Goal: Task Accomplishment & Management: Manage account settings

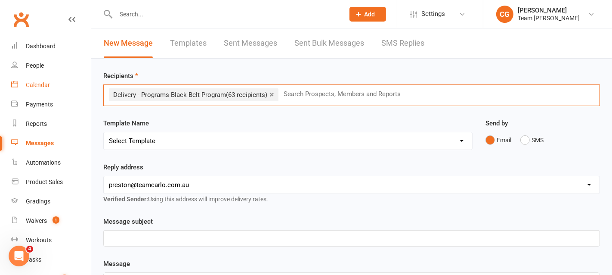
click at [36, 84] on div "Calendar" at bounding box center [38, 84] width 24 height 7
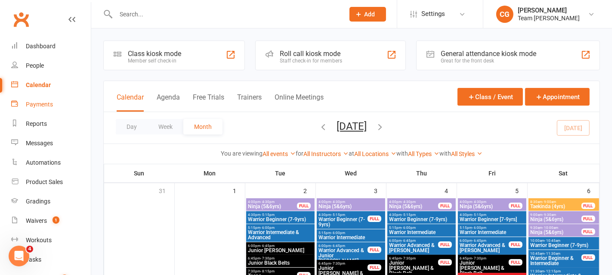
click at [37, 103] on div "Payments" at bounding box center [39, 104] width 27 height 7
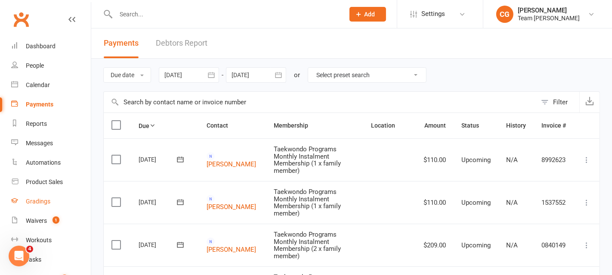
click at [35, 200] on div "Gradings" at bounding box center [38, 201] width 25 height 7
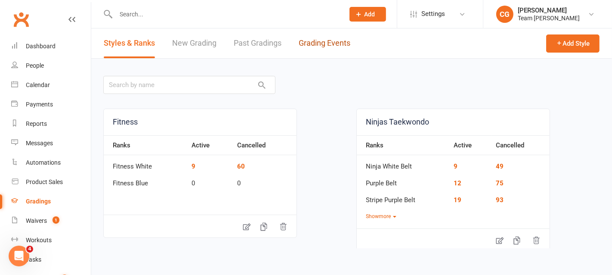
click at [331, 43] on link "Grading Events" at bounding box center [325, 43] width 52 height 30
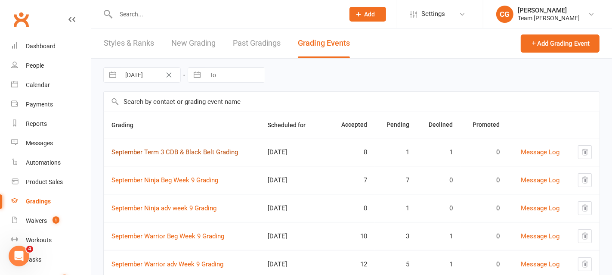
click at [186, 149] on link "September Term 3 CDB & Black Belt Grading" at bounding box center [174, 152] width 127 height 8
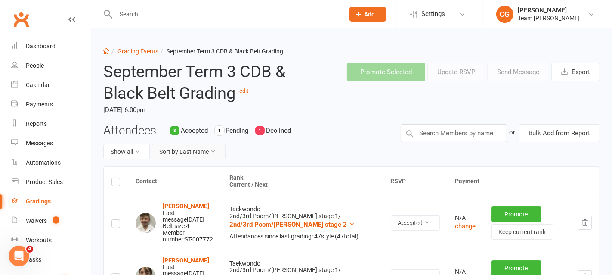
click at [199, 148] on button "Sort by: Last Name" at bounding box center [189, 151] width 74 height 15
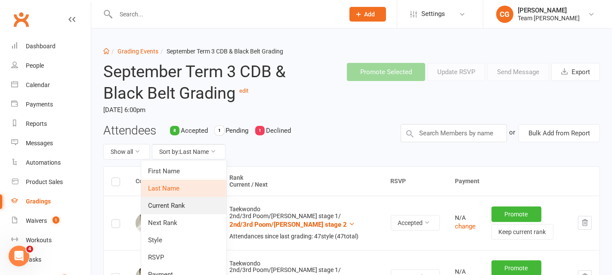
click at [195, 210] on link "Current Rank" at bounding box center [183, 205] width 85 height 17
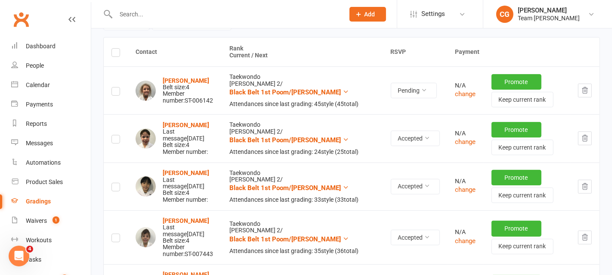
scroll to position [126, 0]
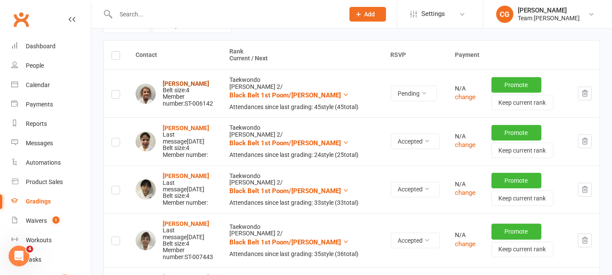
click at [192, 81] on strong "[PERSON_NAME]" at bounding box center [186, 83] width 46 height 7
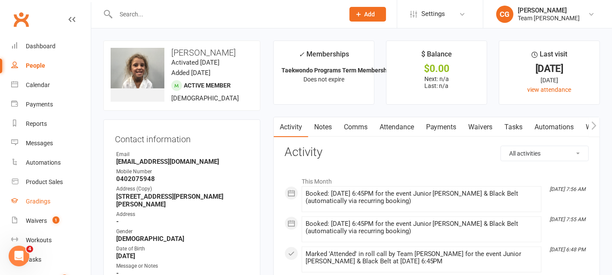
click at [32, 195] on link "Gradings" at bounding box center [51, 201] width 80 height 19
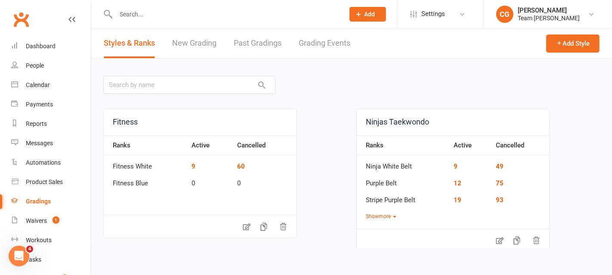
click at [331, 48] on link "Grading Events" at bounding box center [325, 43] width 52 height 30
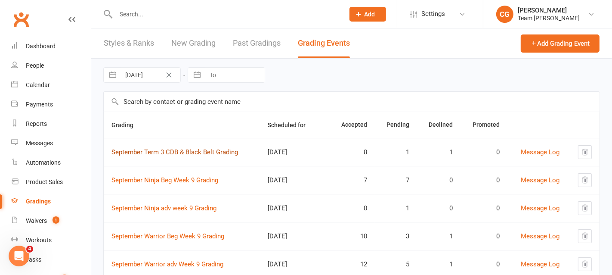
click at [204, 149] on link "September Term 3 CDB & Black Belt Grading" at bounding box center [174, 152] width 127 height 8
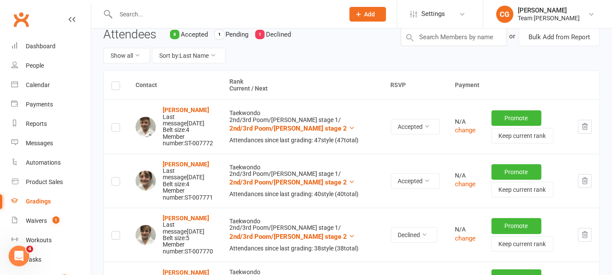
scroll to position [100, 0]
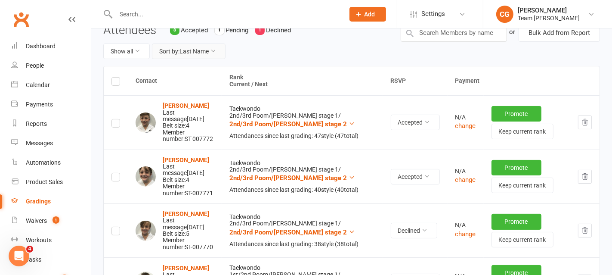
click at [192, 53] on button "Sort by: Last Name" at bounding box center [189, 50] width 74 height 15
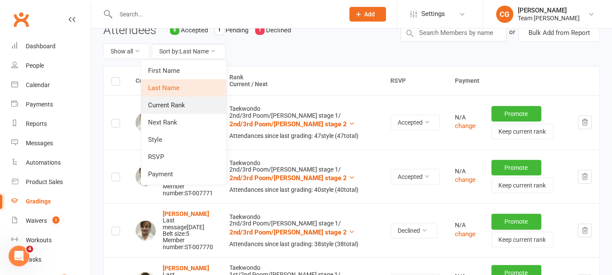
click at [190, 102] on link "Current Rank" at bounding box center [183, 104] width 85 height 17
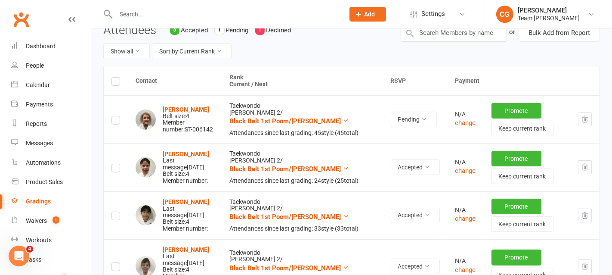
click at [585, 120] on icon "button" at bounding box center [585, 119] width 6 height 6
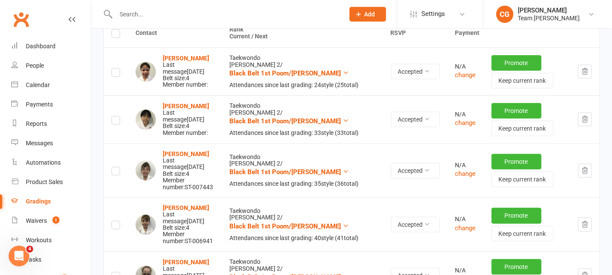
scroll to position [146, 0]
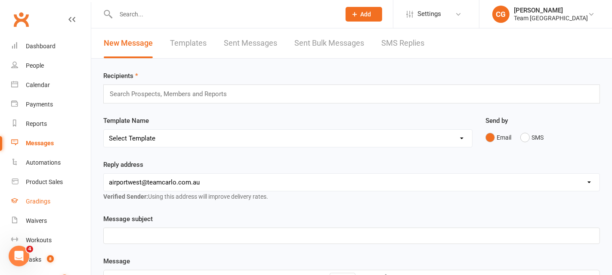
click at [40, 198] on div "Gradings" at bounding box center [38, 201] width 25 height 7
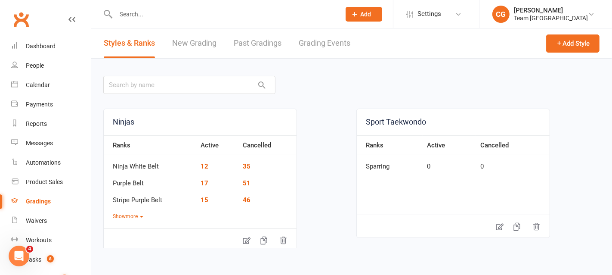
click at [319, 41] on link "Grading Events" at bounding box center [325, 43] width 52 height 30
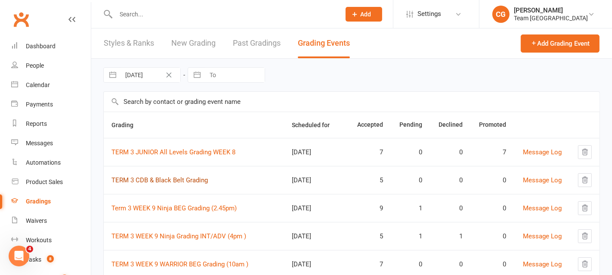
click at [155, 179] on link "TERM 3 CDB & Black Belt Grading" at bounding box center [159, 180] width 96 height 8
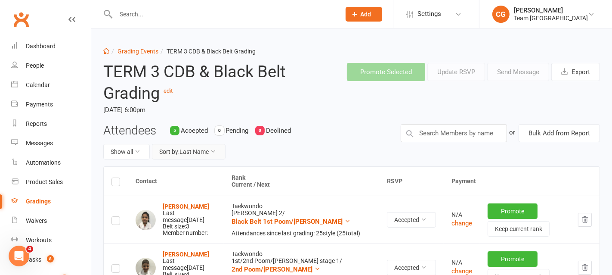
click at [197, 154] on button "Sort by: Last Name" at bounding box center [189, 151] width 74 height 15
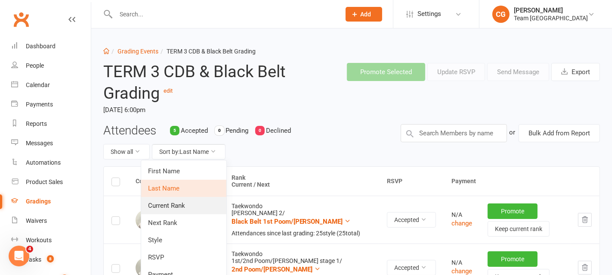
click at [196, 204] on link "Current Rank" at bounding box center [183, 205] width 85 height 17
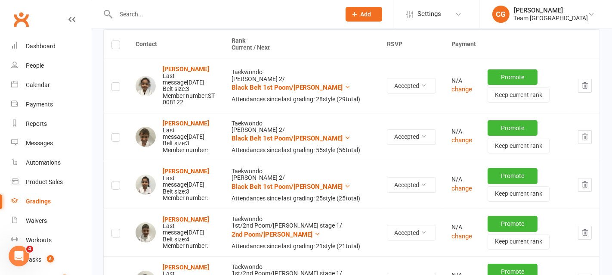
scroll to position [138, 0]
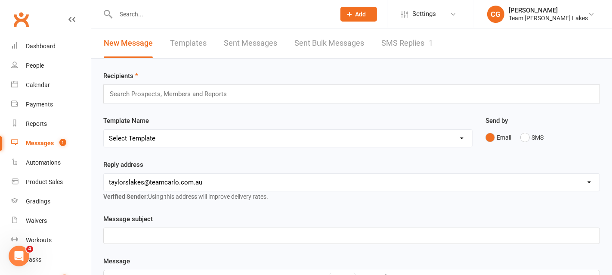
scroll to position [34, 0]
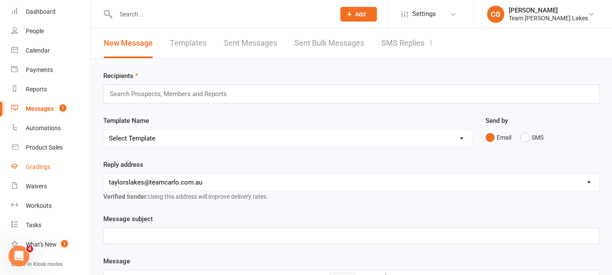
click at [32, 172] on link "Gradings" at bounding box center [51, 166] width 80 height 19
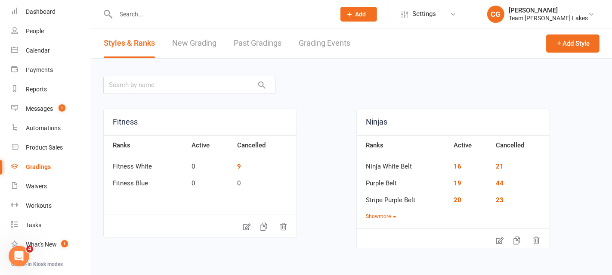
click at [323, 43] on link "Grading Events" at bounding box center [325, 43] width 52 height 30
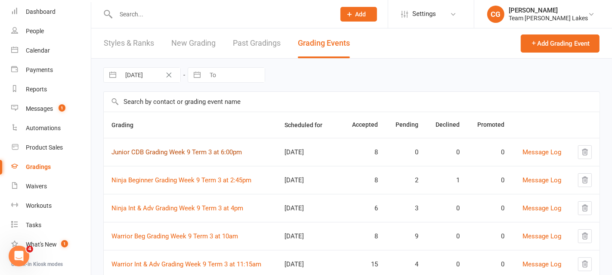
click at [156, 149] on link "Junior CDB Grading Week 9 Term 3 at 6:00pm" at bounding box center [176, 152] width 130 height 8
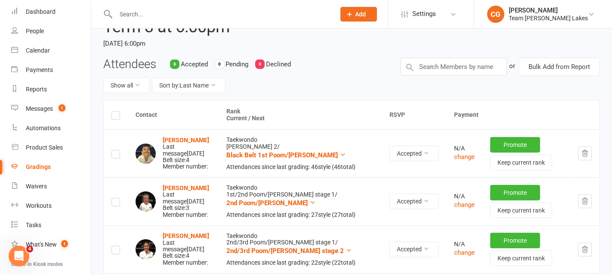
scroll to position [63, 0]
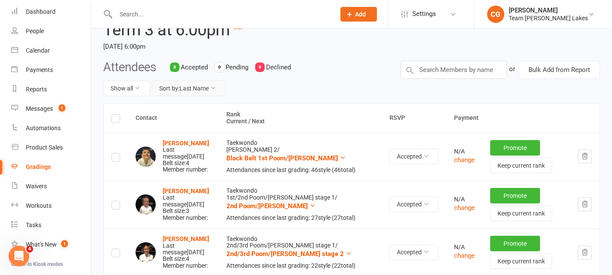
click at [183, 87] on button "Sort by: Last Name" at bounding box center [189, 87] width 74 height 15
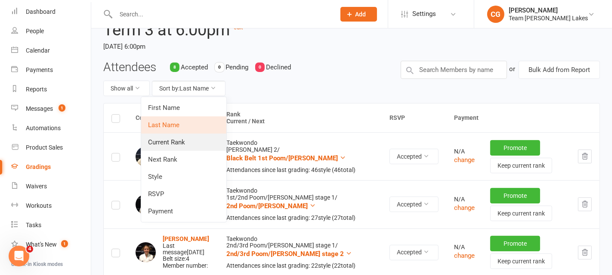
click at [184, 138] on link "Current Rank" at bounding box center [183, 141] width 85 height 17
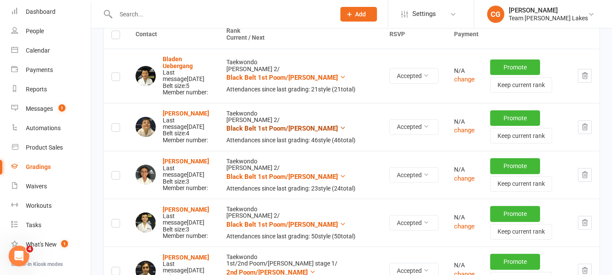
scroll to position [149, 0]
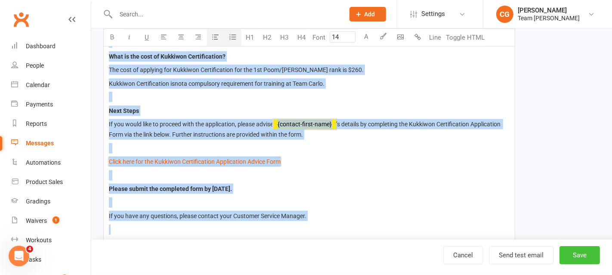
click at [583, 256] on button "Save" at bounding box center [580, 255] width 40 height 18
select select "25"
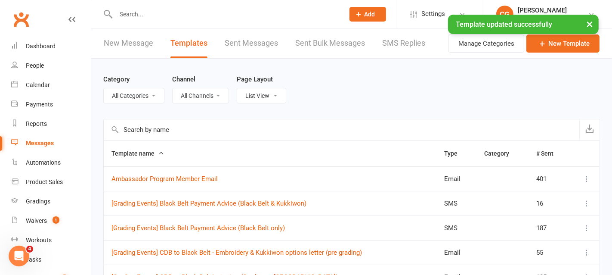
click at [130, 12] on input "text" at bounding box center [225, 14] width 225 height 12
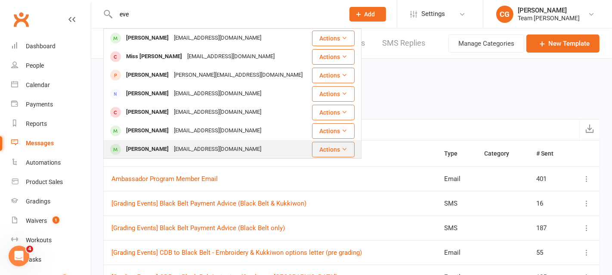
type input "eve"
click at [167, 144] on div "[PERSON_NAME]" at bounding box center [148, 149] width 48 height 12
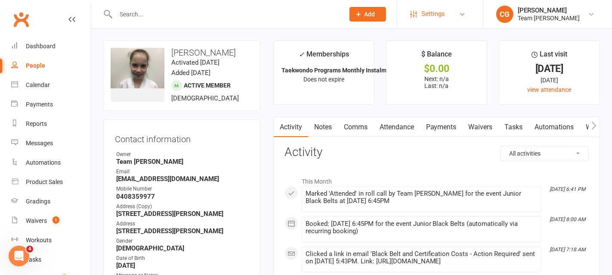
click at [436, 17] on span "Settings" at bounding box center [433, 13] width 24 height 19
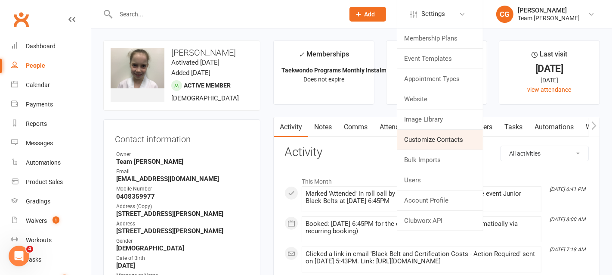
click at [452, 132] on link "Customize Contacts" at bounding box center [440, 140] width 86 height 20
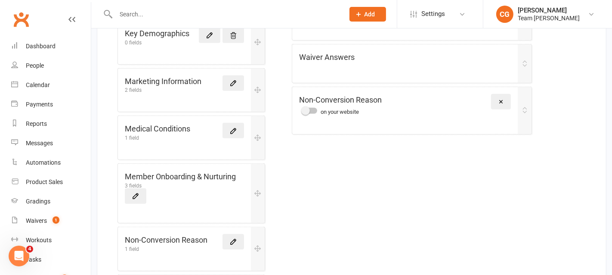
scroll to position [427, 0]
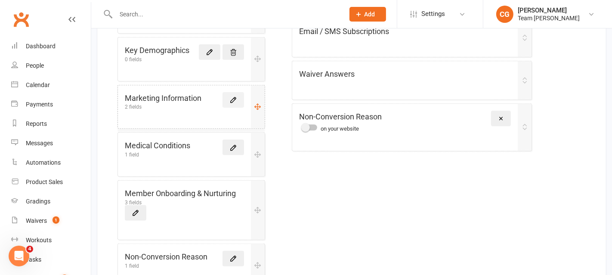
click at [234, 96] on icon at bounding box center [233, 100] width 8 height 8
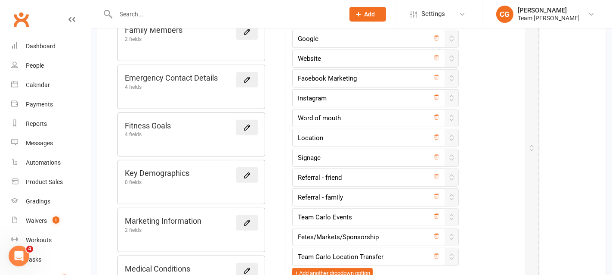
scroll to position [261, 0]
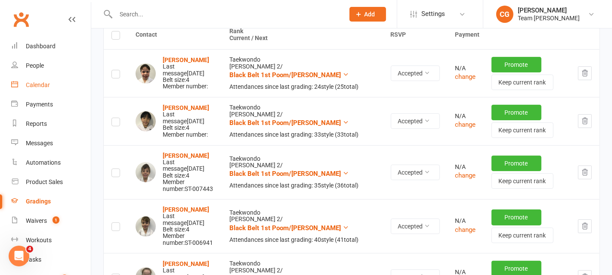
click at [34, 82] on div "Calendar" at bounding box center [38, 84] width 24 height 7
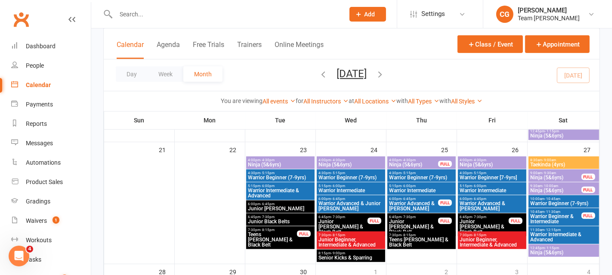
scroll to position [515, 0]
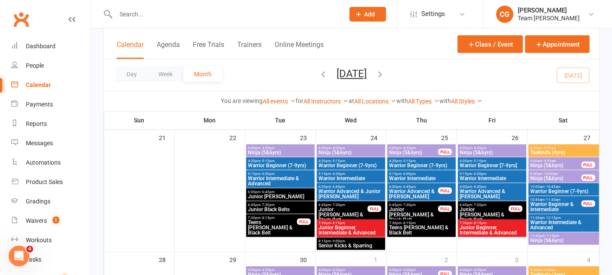
click at [133, 18] on input "text" at bounding box center [225, 14] width 225 height 12
type input "soegomo"
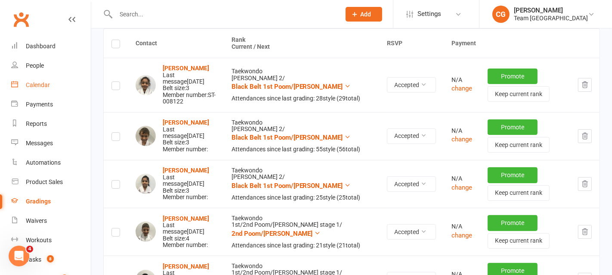
click at [35, 79] on link "Calendar" at bounding box center [51, 84] width 80 height 19
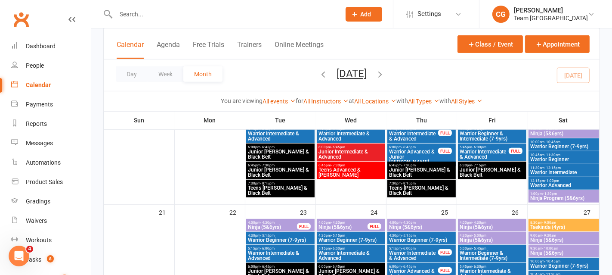
scroll to position [381, 0]
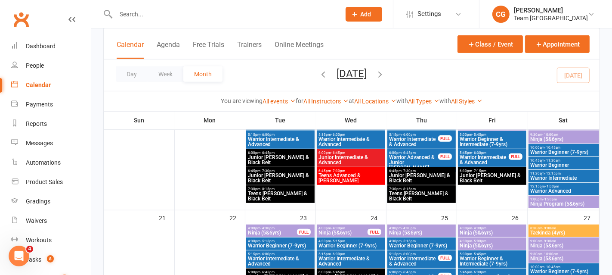
click at [347, 155] on span "Junior Intermediate & Advanced" at bounding box center [351, 160] width 65 height 10
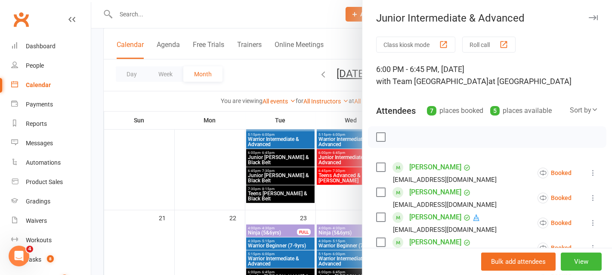
click at [594, 16] on icon "button" at bounding box center [593, 17] width 9 height 5
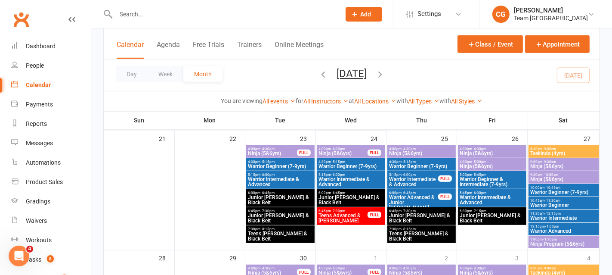
scroll to position [482, 0]
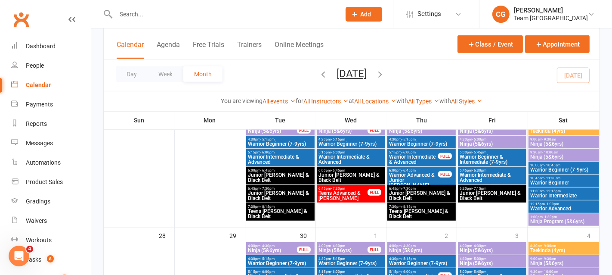
click at [341, 173] on span "Junior Cho Dan Bo & Black Belt" at bounding box center [351, 177] width 65 height 10
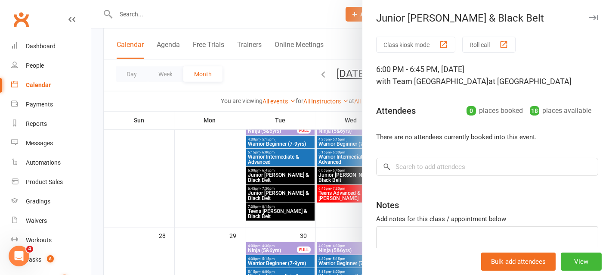
click at [593, 18] on icon "button" at bounding box center [593, 17] width 9 height 5
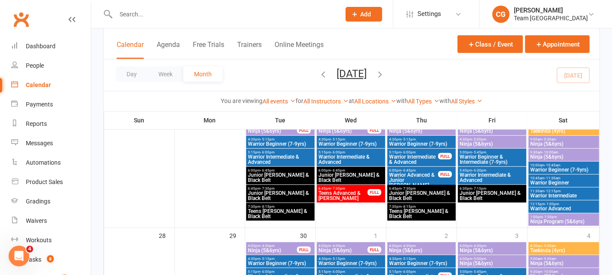
click at [346, 192] on span "Teens Advanced & Cho Dan Bo" at bounding box center [344, 195] width 50 height 10
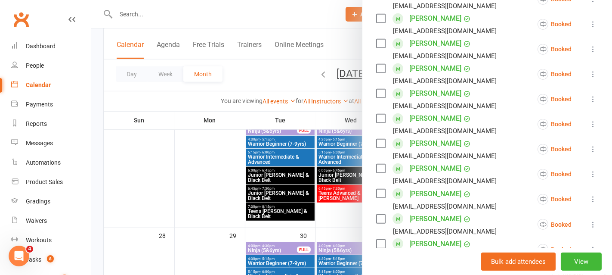
scroll to position [349, 0]
click at [337, 176] on div at bounding box center [351, 137] width 521 height 275
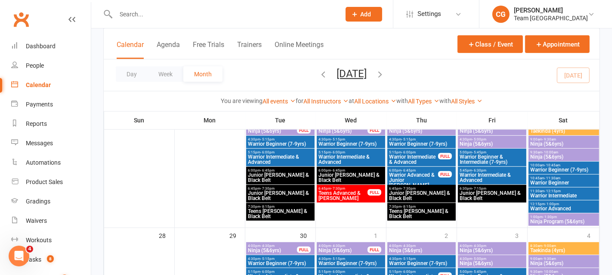
click at [337, 176] on span "Junior [PERSON_NAME] & Black Belt" at bounding box center [351, 177] width 65 height 10
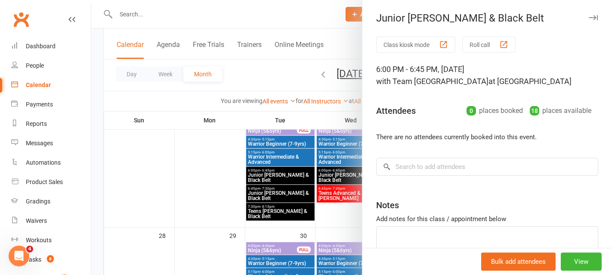
click at [337, 176] on div at bounding box center [351, 137] width 521 height 275
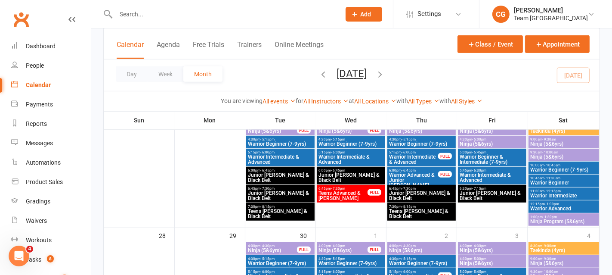
click at [340, 190] on span "Teens Advanced & Cho Dan Bo" at bounding box center [344, 195] width 50 height 10
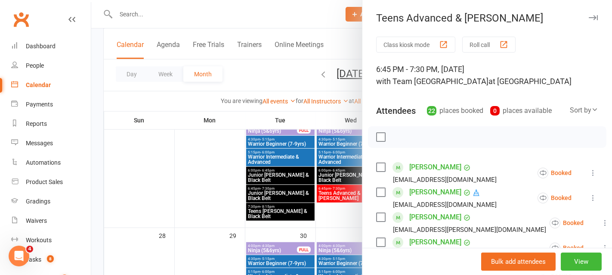
click at [596, 16] on icon "button" at bounding box center [593, 17] width 9 height 5
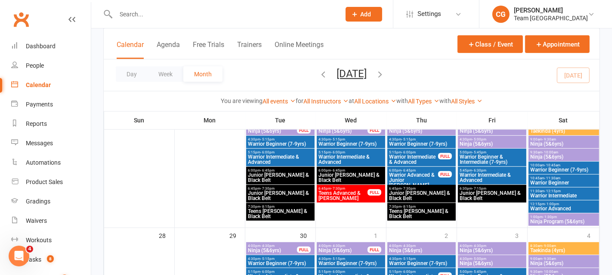
click at [342, 197] on span "Teens Advanced & Cho Dan Bo" at bounding box center [344, 195] width 50 height 10
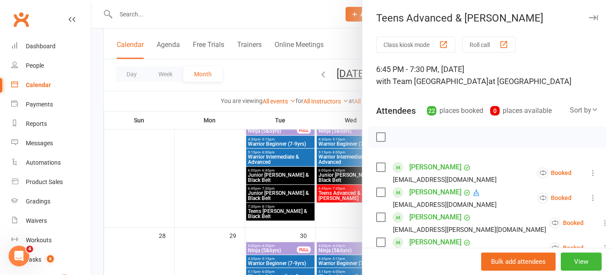
click at [432, 166] on link "Nehansa Abeyratna" at bounding box center [435, 167] width 52 height 14
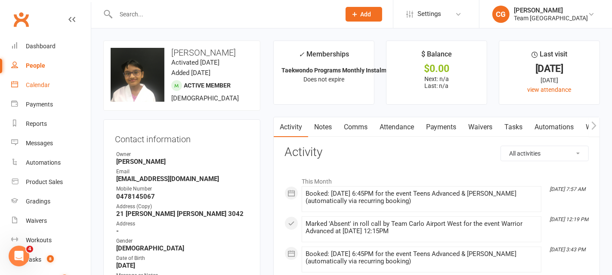
click at [41, 86] on div "Calendar" at bounding box center [38, 84] width 24 height 7
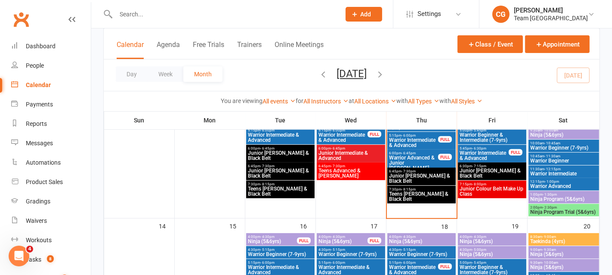
scroll to position [256, 0]
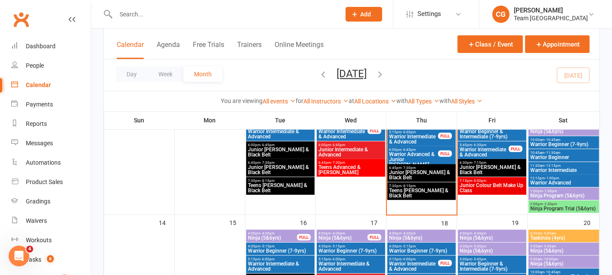
click at [142, 13] on input "text" at bounding box center [223, 14] width 221 height 12
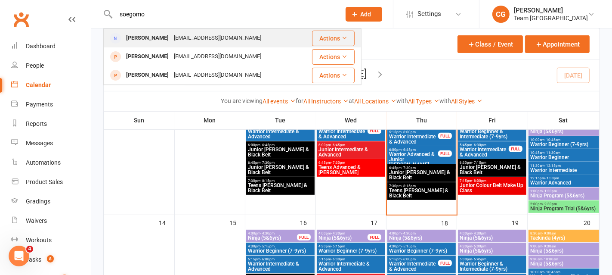
type input "soegomo"
click at [161, 40] on div "Olivia Soegomo" at bounding box center [148, 38] width 48 height 12
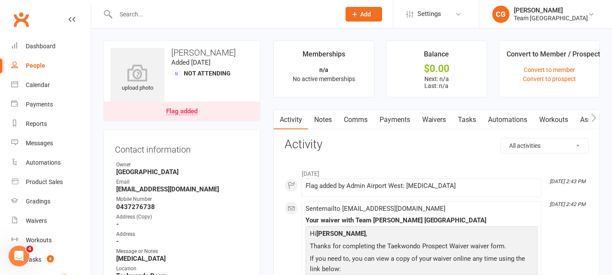
click at [322, 119] on link "Notes" at bounding box center [323, 120] width 30 height 20
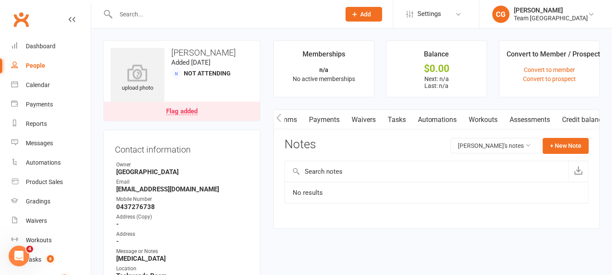
scroll to position [0, 86]
click at [583, 110] on link "Credit balance" at bounding box center [572, 120] width 56 height 20
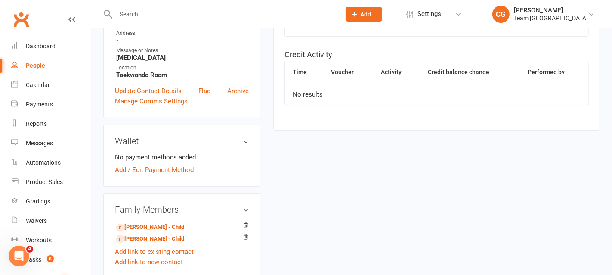
scroll to position [282, 0]
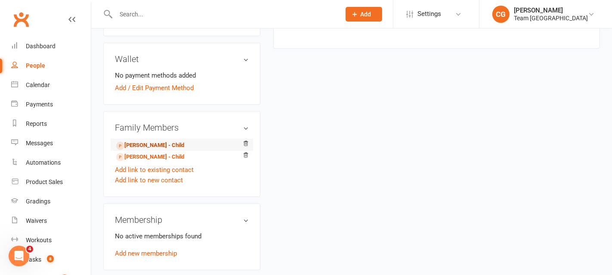
click at [139, 142] on link "Rayden Soegomo - Child" at bounding box center [150, 145] width 68 height 9
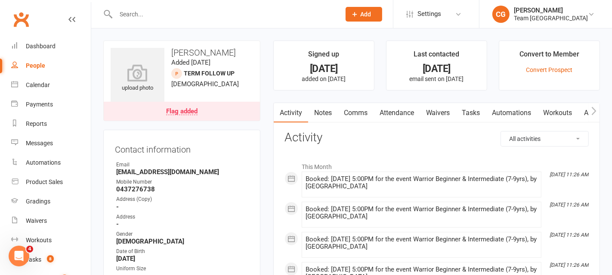
click at [326, 109] on link "Notes" at bounding box center [323, 113] width 30 height 20
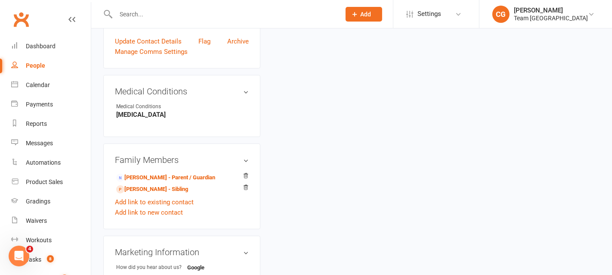
scroll to position [455, 0]
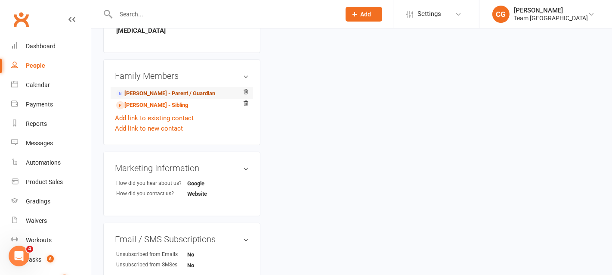
click at [176, 90] on link "Olivia Soegomo - Parent / Guardian" at bounding box center [165, 93] width 99 height 9
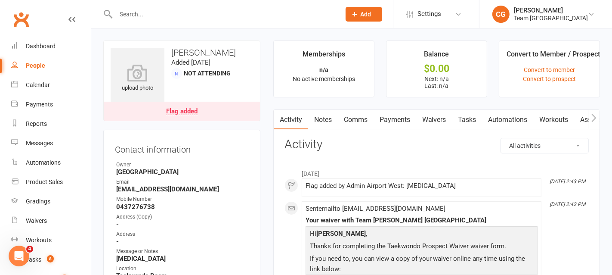
click at [596, 113] on icon "button" at bounding box center [593, 117] width 5 height 9
click at [570, 121] on link "Credit balance" at bounding box center [572, 120] width 56 height 20
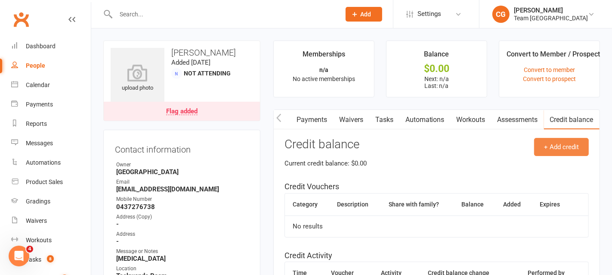
click at [545, 147] on button "+ Add credit" at bounding box center [561, 147] width 55 height 18
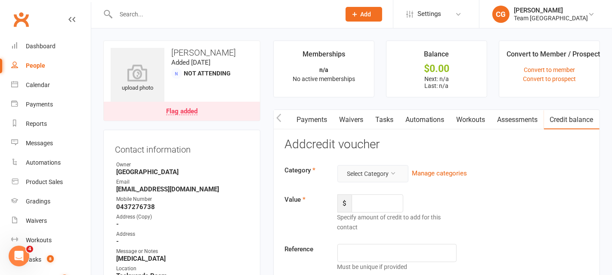
click at [366, 175] on button "Select Category" at bounding box center [372, 173] width 71 height 17
click at [364, 210] on link "Get Active Kids Voucher" at bounding box center [365, 209] width 86 height 17
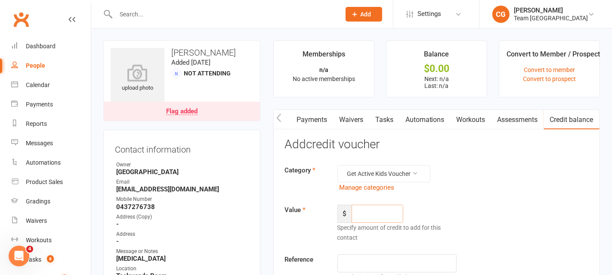
click at [361, 219] on input "number" at bounding box center [378, 213] width 52 height 18
type input "200.00"
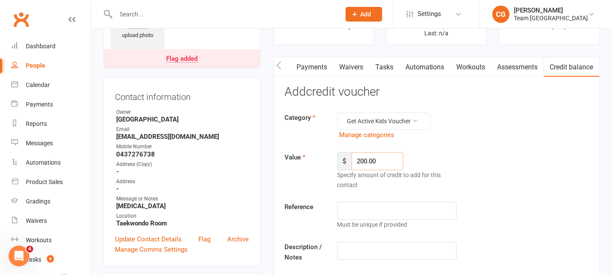
scroll to position [102, 0]
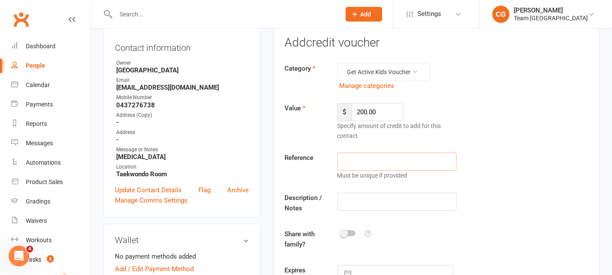
click at [364, 163] on input "text" at bounding box center [396, 161] width 119 height 18
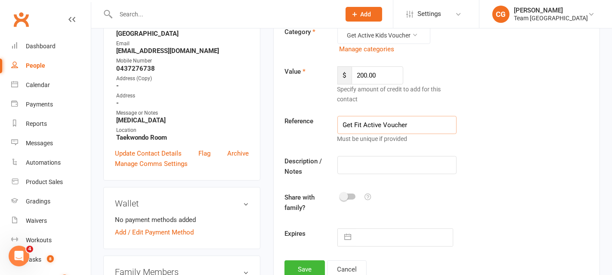
scroll to position [141, 0]
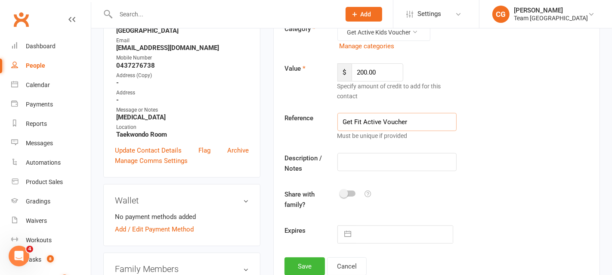
type input "Get Fit Active Voucher"
click at [368, 161] on input "text" at bounding box center [396, 162] width 119 height 18
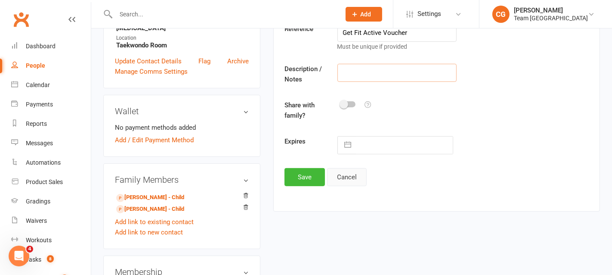
scroll to position [232, 0]
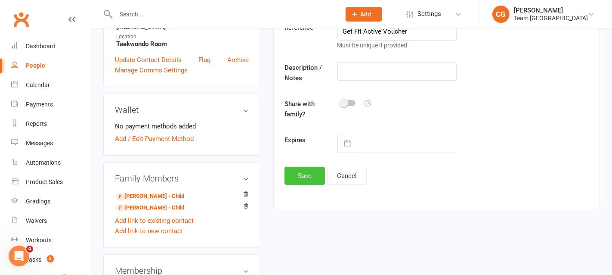
click at [305, 174] on button "Save" at bounding box center [305, 176] width 40 height 18
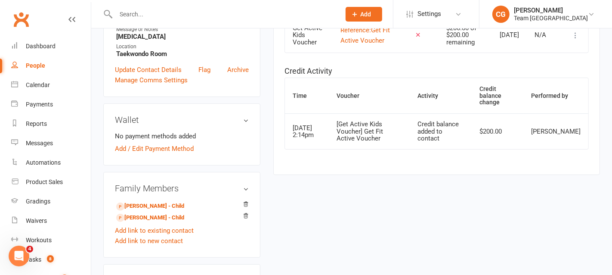
scroll to position [204, 0]
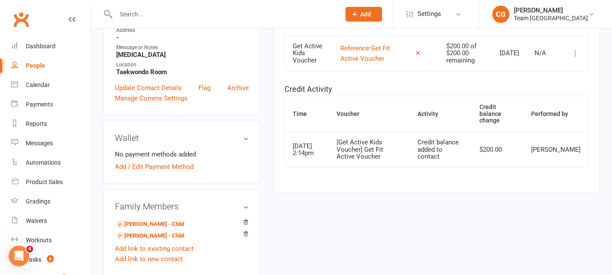
click at [575, 56] on icon at bounding box center [575, 53] width 9 height 9
click at [408, 131] on th "Voucher" at bounding box center [369, 113] width 81 height 35
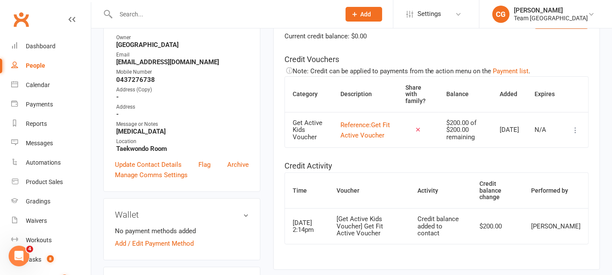
scroll to position [128, 0]
click at [576, 131] on icon at bounding box center [575, 129] width 9 height 9
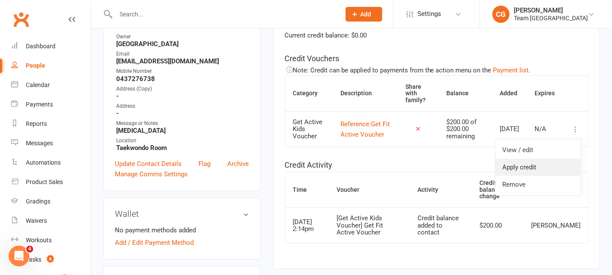
click at [558, 169] on link "Apply credit" at bounding box center [537, 166] width 85 height 17
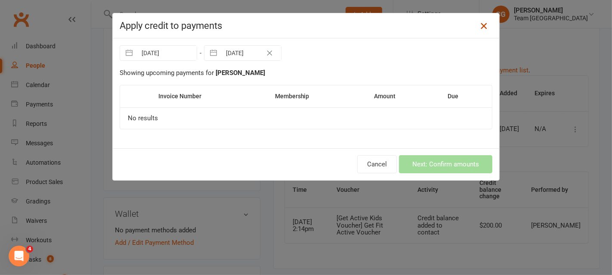
click at [483, 28] on icon at bounding box center [484, 26] width 10 height 10
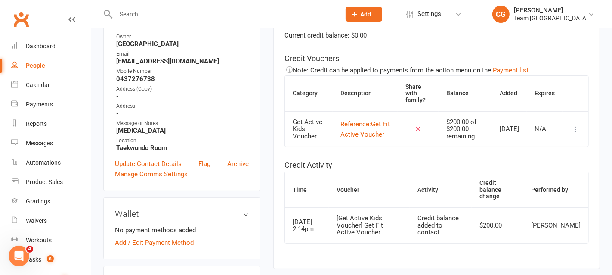
scroll to position [0, 0]
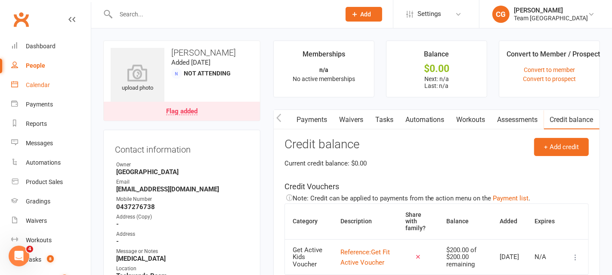
click at [32, 85] on div "Calendar" at bounding box center [38, 84] width 24 height 7
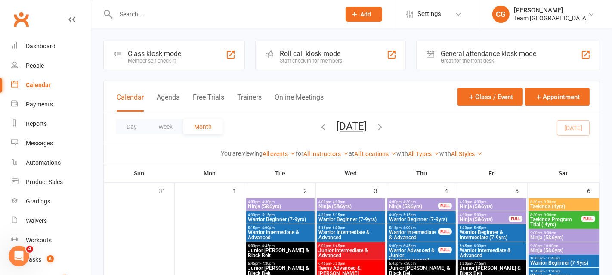
click at [150, 15] on input "text" at bounding box center [223, 14] width 221 height 12
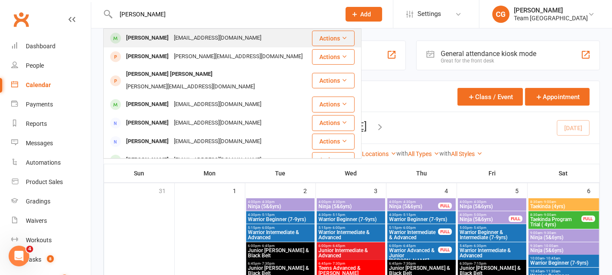
type input "leilani"
click at [171, 39] on div "choicelychanly@hotmail.com" at bounding box center [217, 38] width 93 height 12
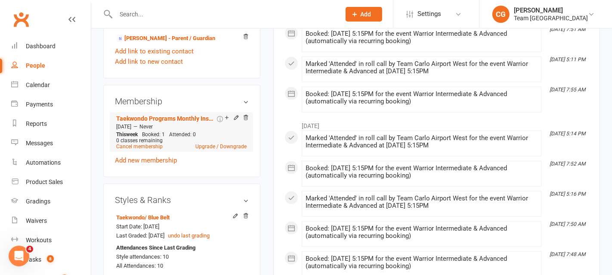
scroll to position [560, 0]
click at [203, 43] on link "Chantele Tanios - Parent / Guardian" at bounding box center [165, 38] width 99 height 9
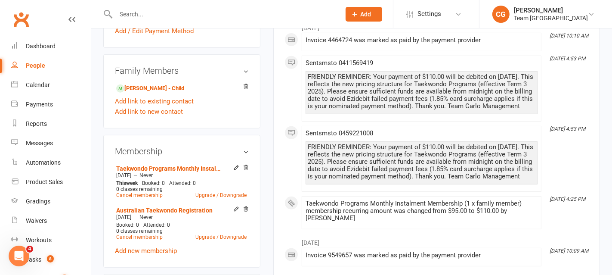
scroll to position [349, 0]
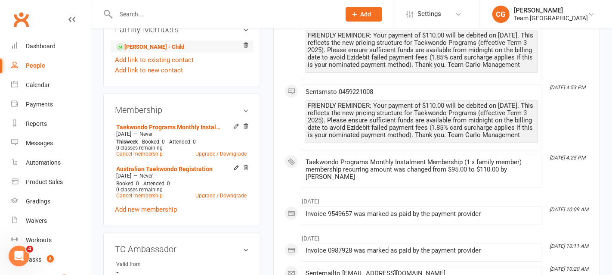
click at [183, 53] on li "Leilani Tanios - Child" at bounding box center [182, 46] width 134 height 12
click at [38, 86] on div "Calendar" at bounding box center [38, 84] width 24 height 7
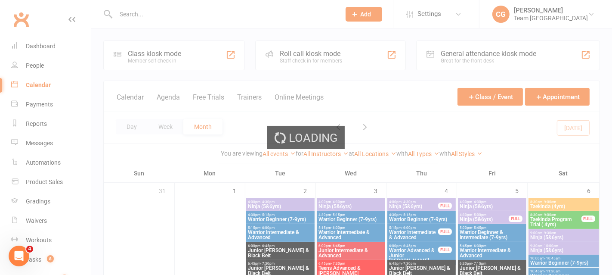
click at [334, 56] on div "Loading" at bounding box center [306, 137] width 612 height 275
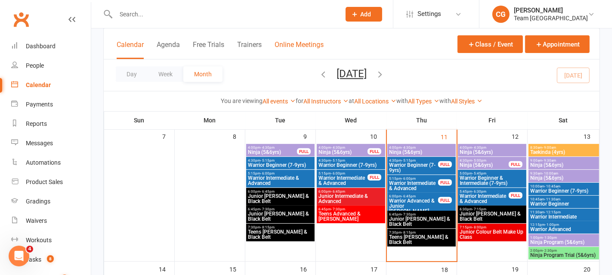
scroll to position [189, 0]
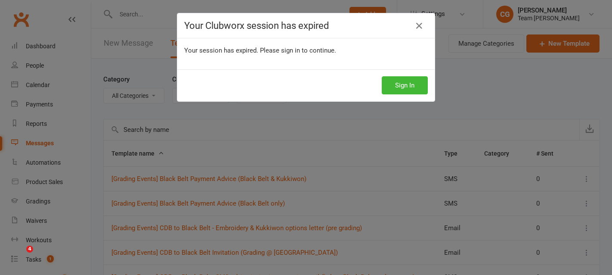
select select "100"
click at [421, 26] on icon at bounding box center [419, 26] width 10 height 10
click at [420, 25] on icon at bounding box center [419, 26] width 10 height 10
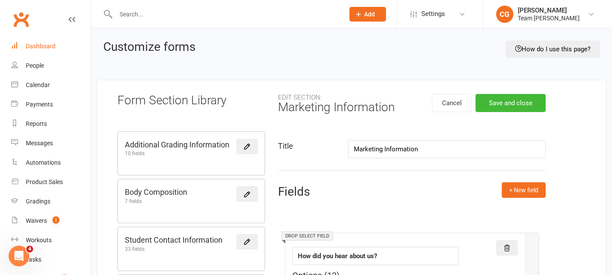
click at [50, 43] on div "Dashboard" at bounding box center [41, 46] width 30 height 7
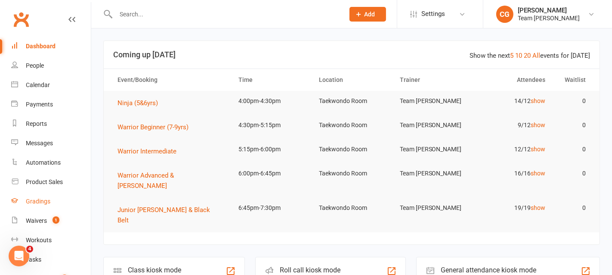
click at [34, 202] on div "Gradings" at bounding box center [38, 201] width 25 height 7
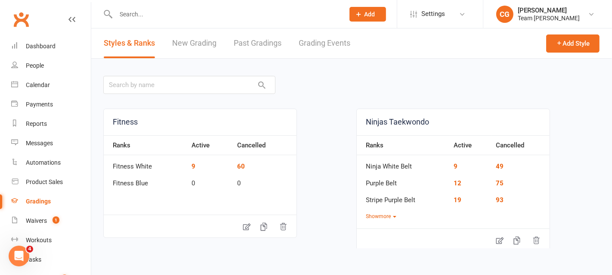
click at [332, 42] on link "Grading Events" at bounding box center [325, 43] width 52 height 30
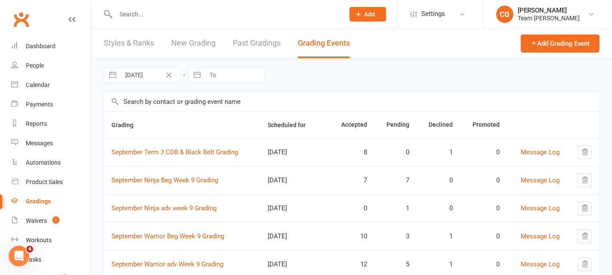
click at [331, 100] on input "text" at bounding box center [352, 102] width 496 height 20
click at [201, 149] on link "September Term 3 CDB & Black Belt Grading" at bounding box center [174, 152] width 127 height 8
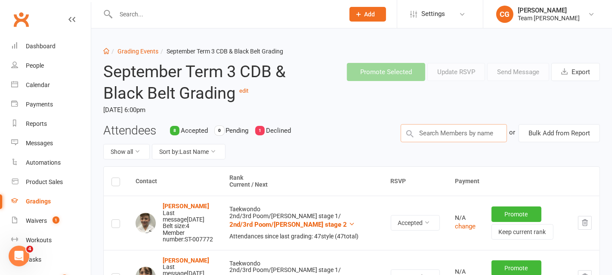
click at [446, 133] on input "text" at bounding box center [454, 133] width 106 height 18
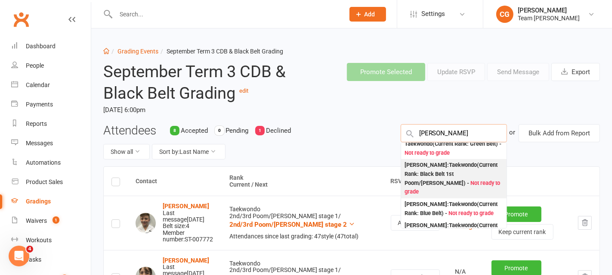
scroll to position [45, 0]
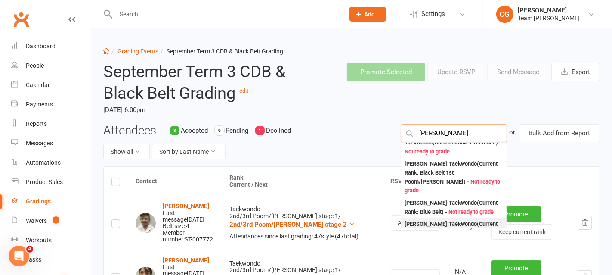
type input "[PERSON_NAME]"
click at [444, 220] on div "[PERSON_NAME] : Taekwondo (Current Rank: [PERSON_NAME] 2 ) - Ready to grade" at bounding box center [454, 233] width 99 height 27
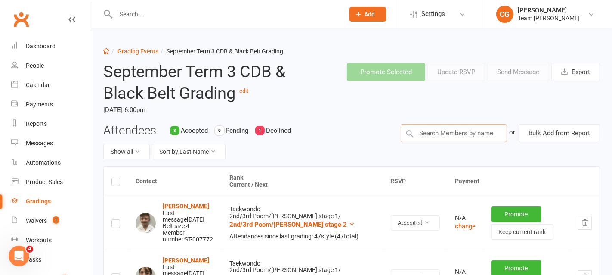
click at [427, 133] on input "text" at bounding box center [454, 133] width 106 height 18
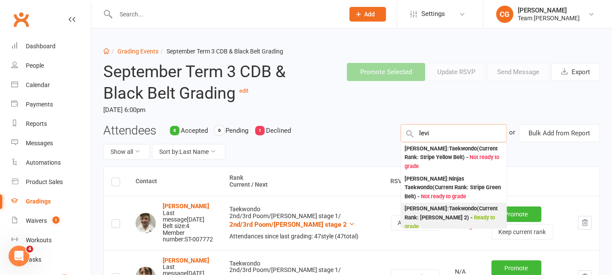
type input "levi"
click at [446, 204] on div "[PERSON_NAME] : Taekwondo (Current Rank: [PERSON_NAME] 2 ) - Ready to grade" at bounding box center [454, 217] width 99 height 27
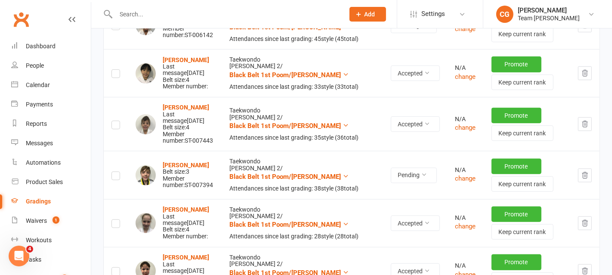
scroll to position [459, 0]
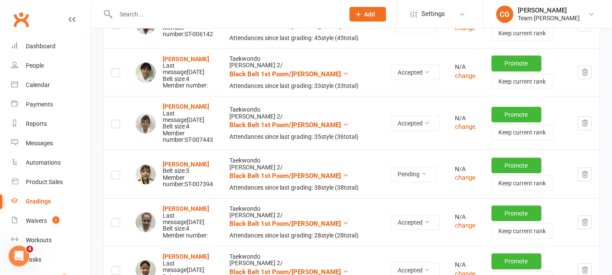
click at [585, 178] on icon "button" at bounding box center [585, 174] width 8 height 8
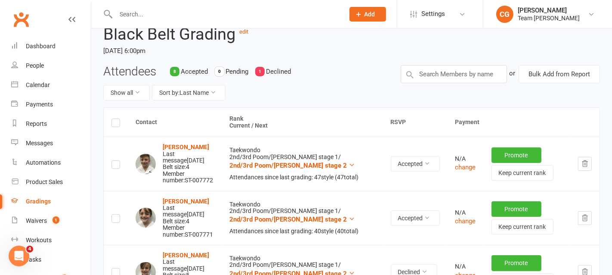
scroll to position [0, 0]
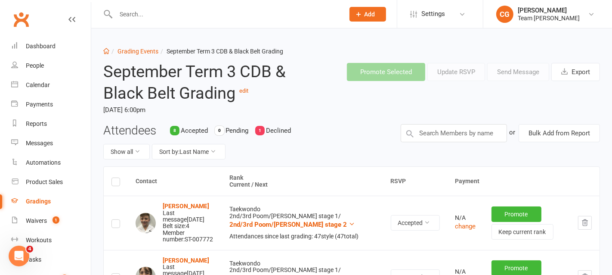
click at [130, 16] on input "text" at bounding box center [225, 14] width 225 height 12
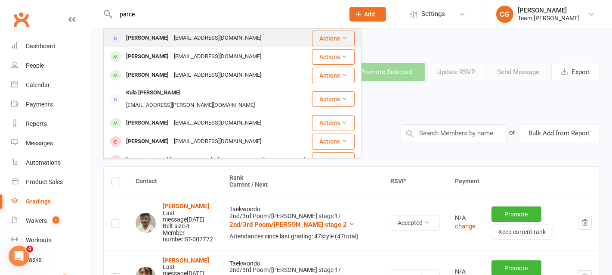
type input "parce"
click at [152, 38] on div "[PERSON_NAME]" at bounding box center [148, 38] width 48 height 12
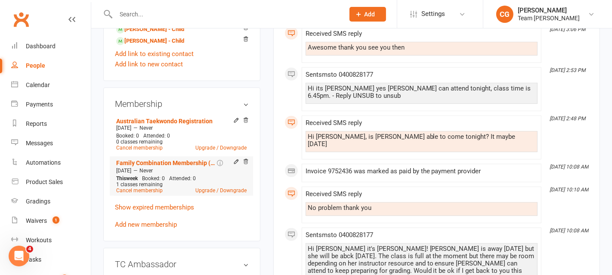
scroll to position [381, 0]
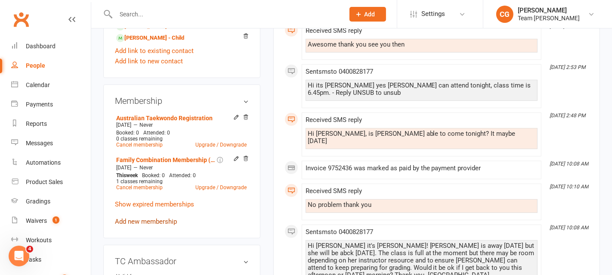
click at [155, 219] on link "Add new membership" at bounding box center [146, 221] width 62 height 8
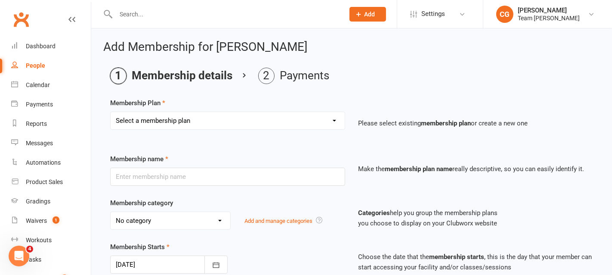
click at [164, 119] on select "Select a membership plan Create new Membership Plan Foundation Programs Monthly…" at bounding box center [228, 120] width 234 height 17
click at [147, 12] on input "text" at bounding box center [225, 14] width 225 height 12
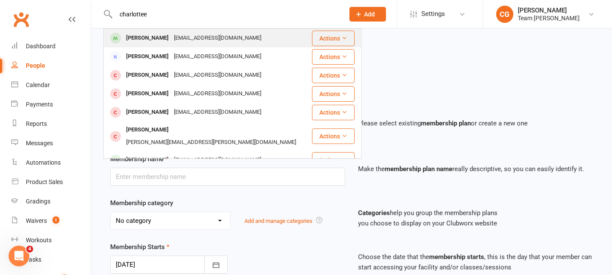
type input "charlottee"
click at [134, 40] on div "[PERSON_NAME]" at bounding box center [148, 38] width 48 height 12
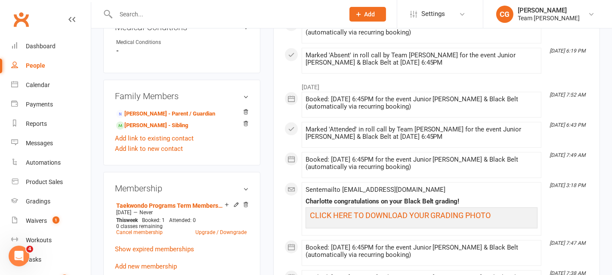
scroll to position [480, 0]
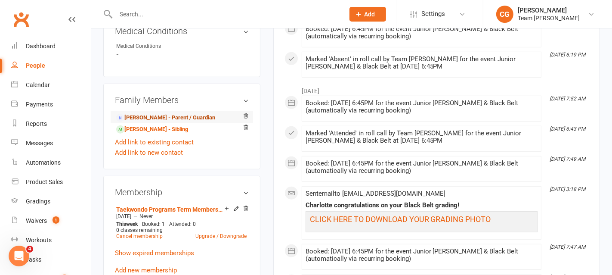
click at [187, 113] on link "[PERSON_NAME] - Parent / Guardian" at bounding box center [165, 117] width 99 height 9
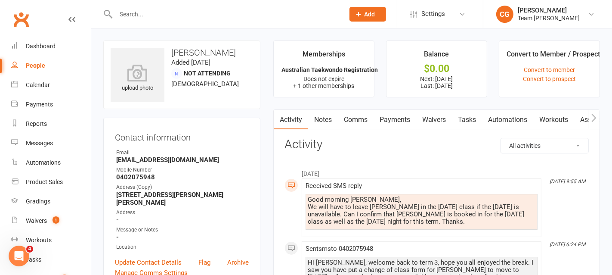
click at [396, 119] on link "Payments" at bounding box center [395, 120] width 43 height 20
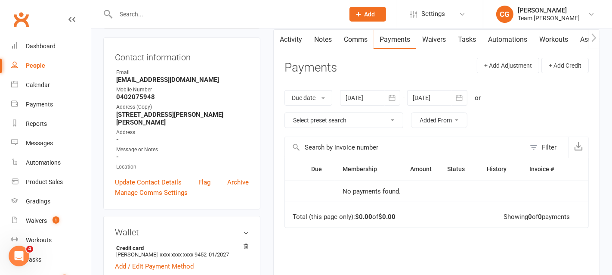
scroll to position [63, 0]
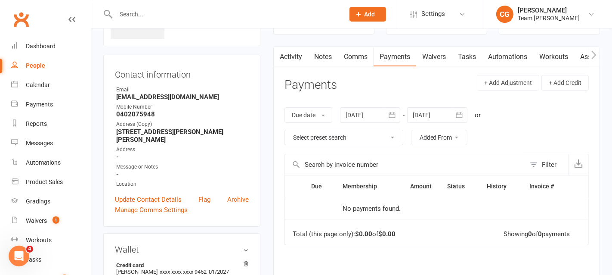
click at [292, 55] on link "Activity" at bounding box center [291, 57] width 34 height 20
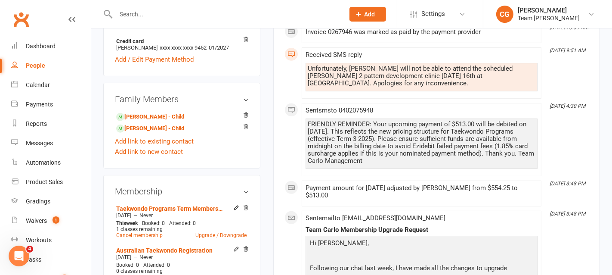
scroll to position [319, 0]
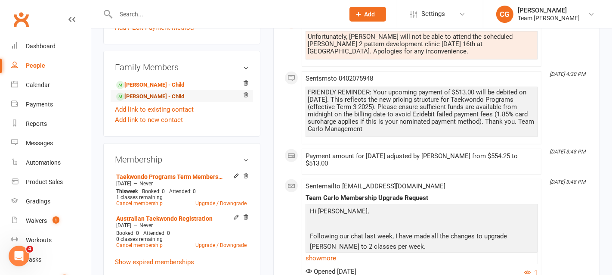
click at [147, 92] on link "[PERSON_NAME] - Child" at bounding box center [150, 96] width 68 height 9
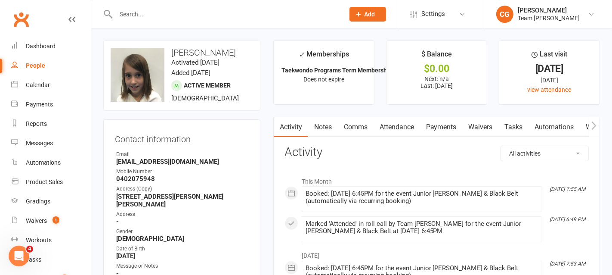
click at [527, 147] on select "All activities Bookings / Attendances Communications Notes Failed SMSes Grading…" at bounding box center [544, 153] width 87 height 15
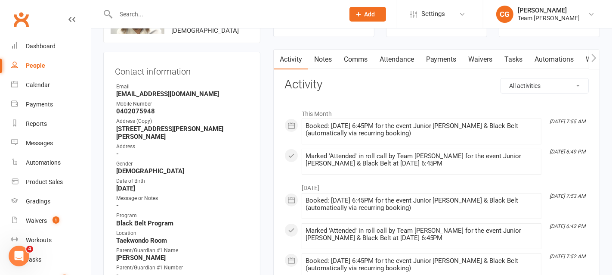
scroll to position [56, 0]
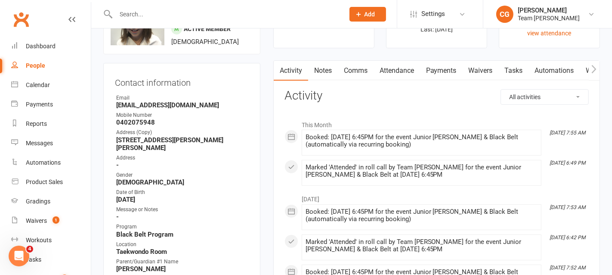
click at [542, 98] on select "All activities Bookings / Attendances Communications Notes Failed SMSes Grading…" at bounding box center [544, 97] width 87 height 15
select select "ConversationLogEntry"
click at [501, 90] on select "All activities Bookings / Attendances Communications Notes Failed SMSes Grading…" at bounding box center [544, 97] width 87 height 15
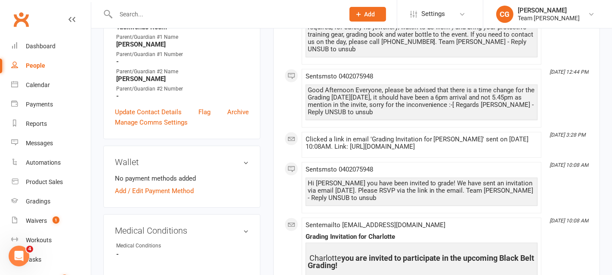
scroll to position [0, 0]
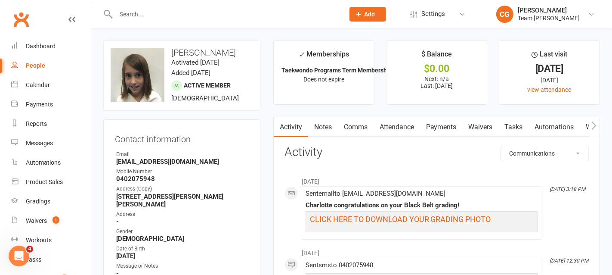
click at [353, 126] on link "Comms" at bounding box center [356, 127] width 36 height 20
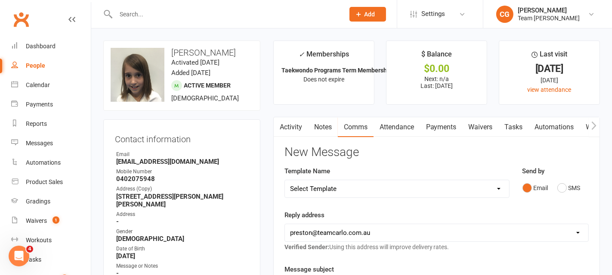
click at [327, 187] on select "Select Template [Email] Ambassador Program Member Email [SMS] Direct Debit - AT…" at bounding box center [397, 188] width 224 height 17
select select "30"
click at [285, 180] on select "Select Template [Email] Ambassador Program Member Email [SMS] Direct Debit - AT…" at bounding box center [397, 188] width 224 height 17
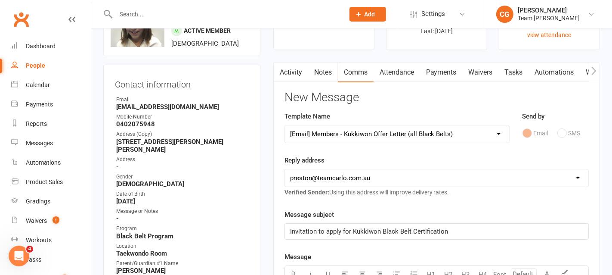
scroll to position [58, 0]
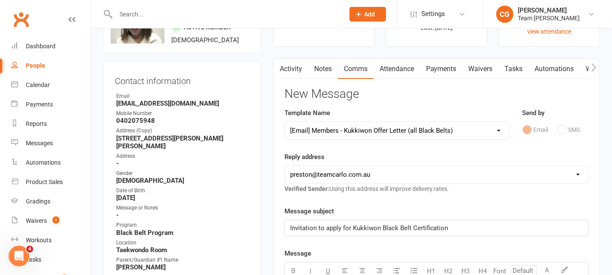
click at [343, 173] on select "[EMAIL_ADDRESS][DOMAIN_NAME] [PERSON_NAME][EMAIL_ADDRESS][DOMAIN_NAME] [EMAIL_A…" at bounding box center [436, 174] width 303 height 17
select select "6"
click at [285, 166] on select "[EMAIL_ADDRESS][DOMAIN_NAME] [PERSON_NAME][EMAIL_ADDRESS][DOMAIN_NAME] [EMAIL_A…" at bounding box center [436, 174] width 303 height 17
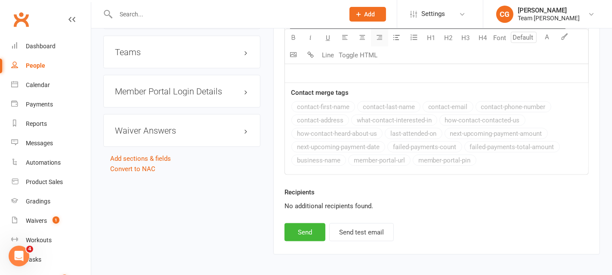
scroll to position [1107, 0]
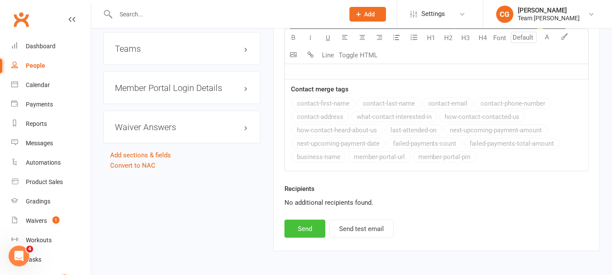
click at [308, 230] on button "Send" at bounding box center [305, 229] width 41 height 18
select select
select select "1"
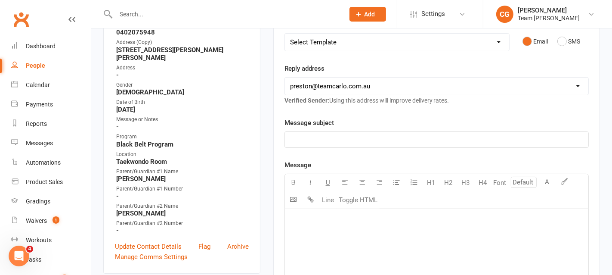
scroll to position [0, 0]
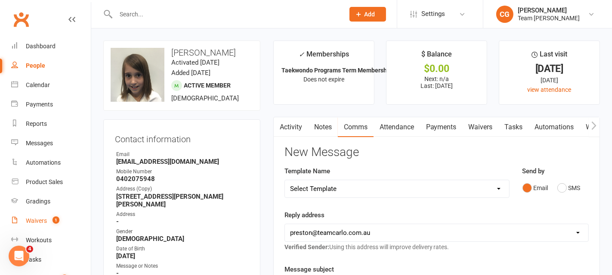
click at [42, 217] on link "Waivers 1" at bounding box center [51, 220] width 80 height 19
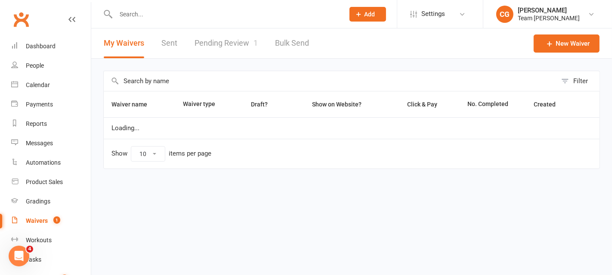
select select "100"
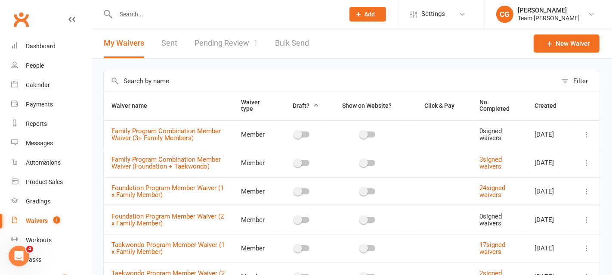
click at [221, 36] on link "Pending Review 1" at bounding box center [226, 43] width 63 height 30
